Goal: Find specific page/section: Find specific page/section

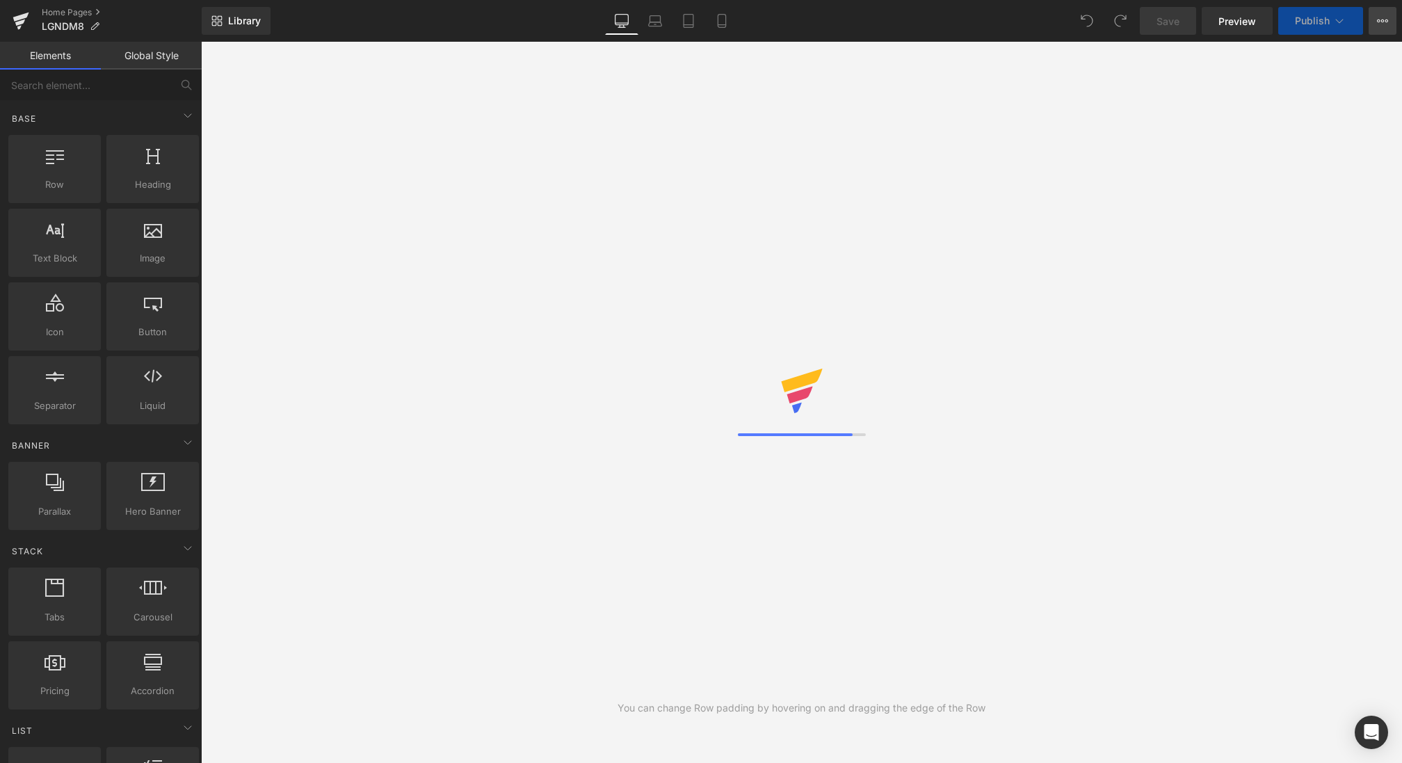
click at [1380, 22] on icon at bounding box center [1382, 20] width 11 height 11
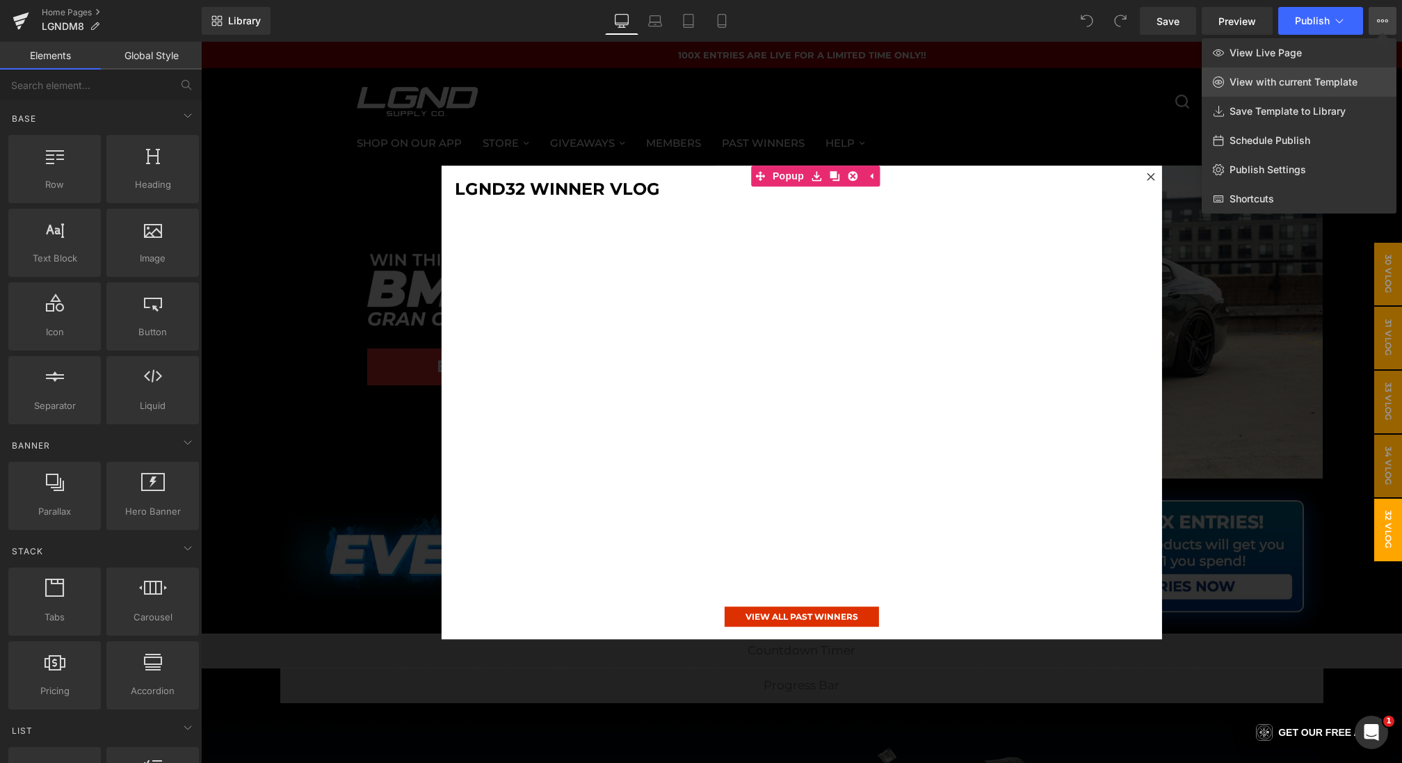
click at [1283, 84] on span "View with current Template" at bounding box center [1294, 82] width 128 height 13
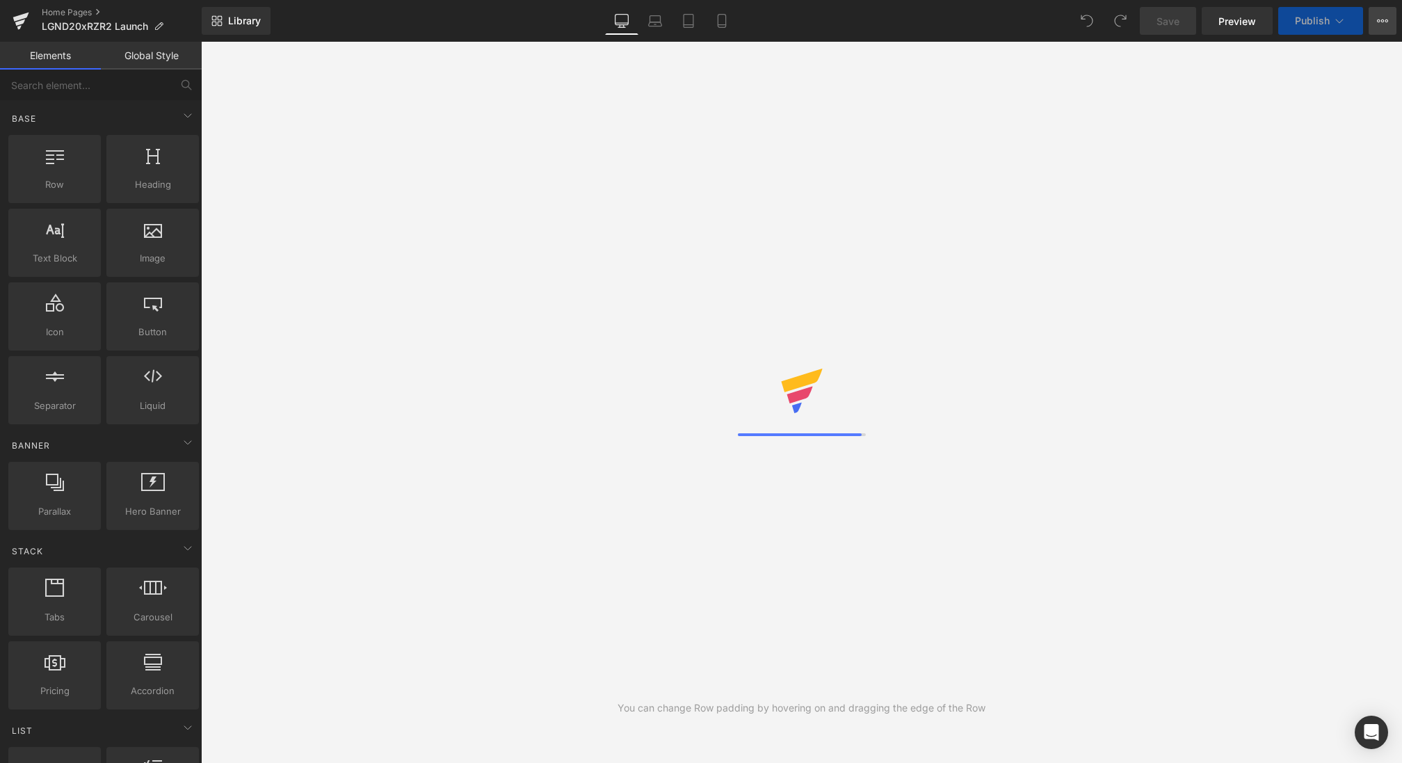
click at [1392, 15] on button "View Live Page View with current Template Save Template to Library Schedule Pub…" at bounding box center [1383, 21] width 28 height 28
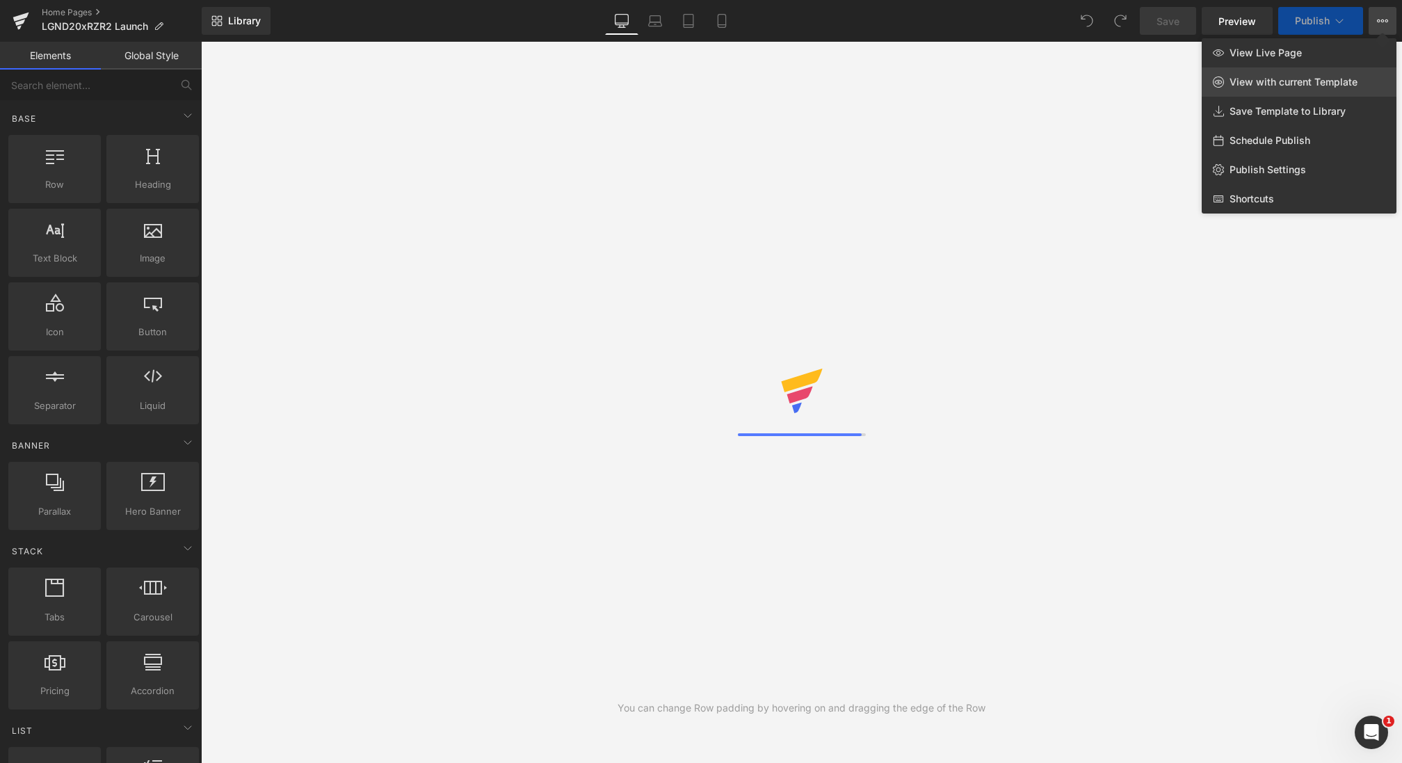
click at [1275, 79] on span "View with current Template" at bounding box center [1294, 82] width 128 height 13
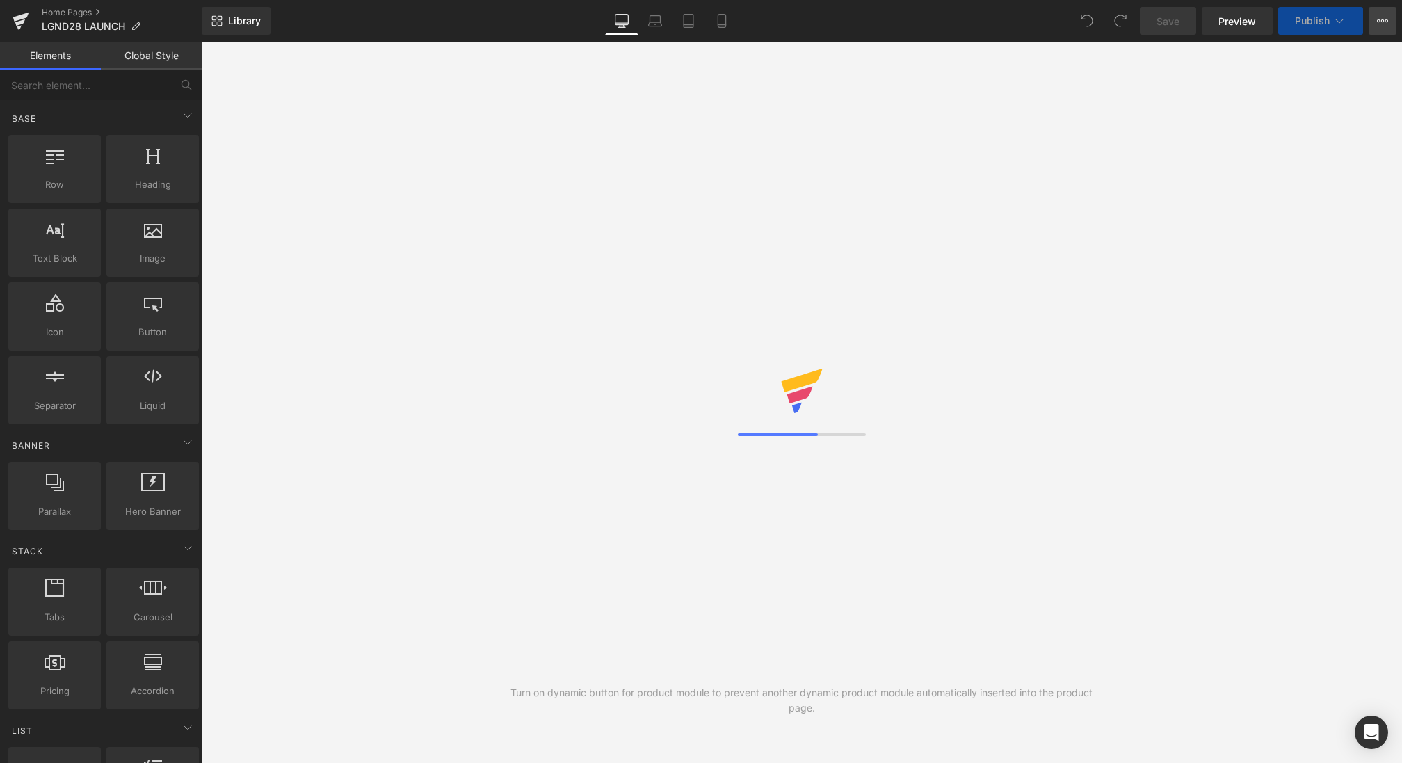
click at [1380, 19] on icon at bounding box center [1382, 20] width 11 height 11
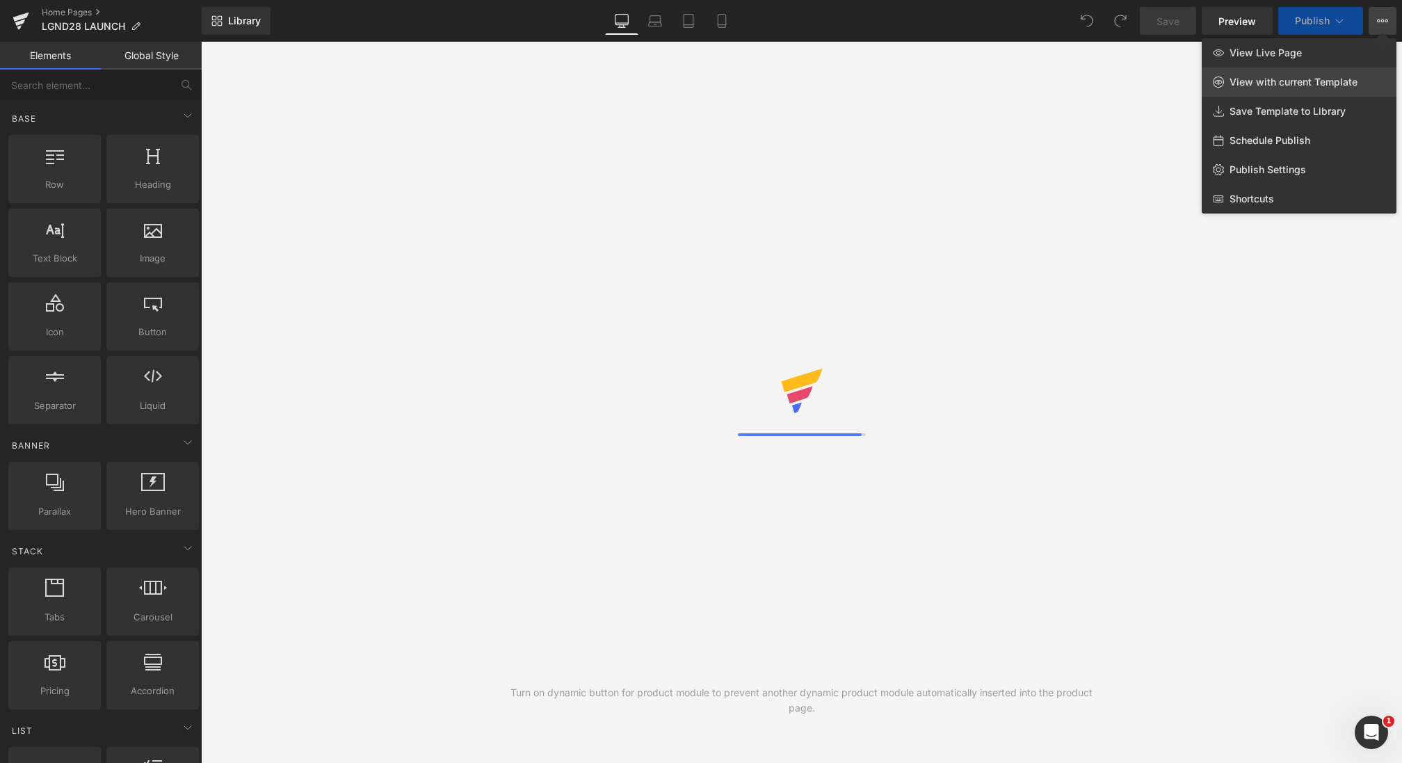
click at [1278, 83] on span "View with current Template" at bounding box center [1294, 82] width 128 height 13
